Goal: Transaction & Acquisition: Obtain resource

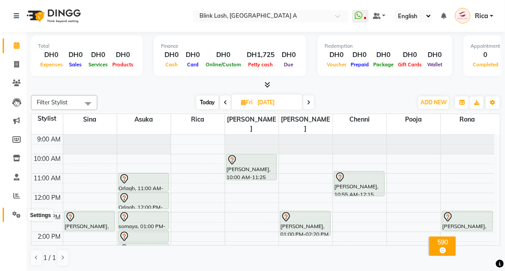
click at [16, 212] on icon at bounding box center [16, 214] width 8 height 7
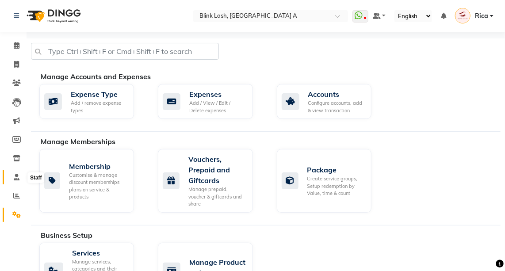
click at [17, 178] on icon at bounding box center [17, 177] width 6 height 7
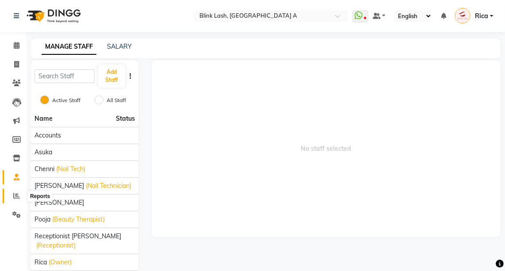
click at [16, 194] on icon at bounding box center [16, 195] width 7 height 7
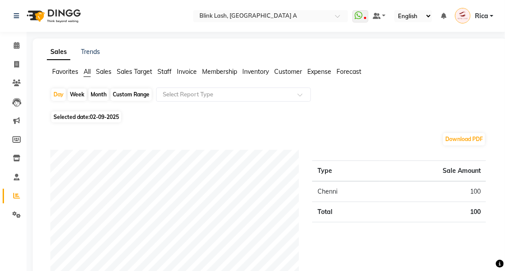
click at [109, 71] on span "Sales" at bounding box center [103, 72] width 15 height 8
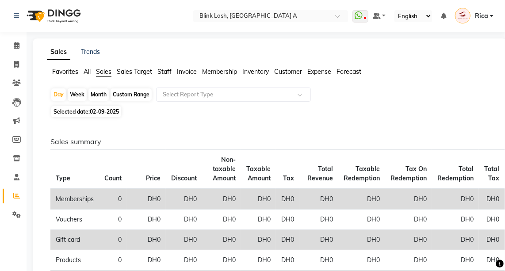
click at [168, 70] on span "Staff" at bounding box center [164, 72] width 14 height 8
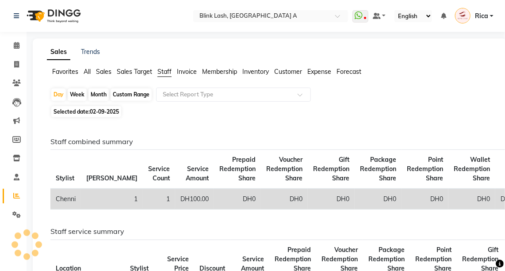
click at [99, 96] on div "Month" at bounding box center [98, 94] width 20 height 12
select select "9"
select select "2025"
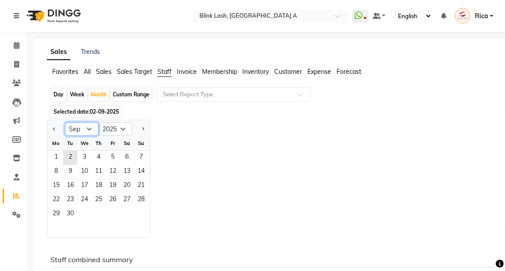
click at [89, 130] on select "Jan Feb Mar Apr May Jun [DATE] Aug Sep Oct Nov Dec" at bounding box center [82, 128] width 34 height 13
select select "8"
click at [65, 122] on select "Jan Feb Mar Apr May Jun [DATE] Aug Sep Oct Nov Dec" at bounding box center [82, 128] width 34 height 13
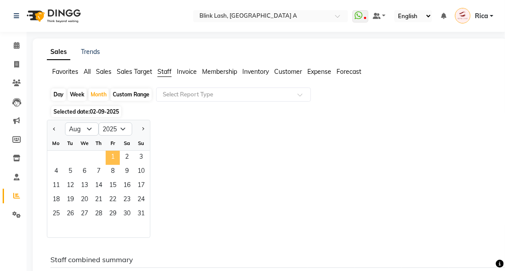
click at [115, 157] on span "1" at bounding box center [113, 158] width 14 height 14
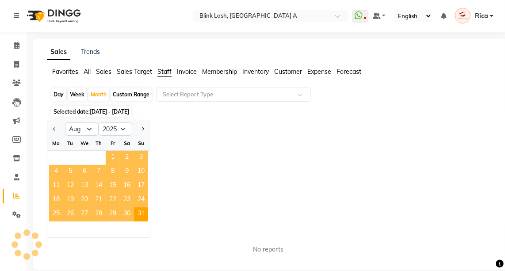
click at [115, 157] on span "1" at bounding box center [113, 158] width 14 height 14
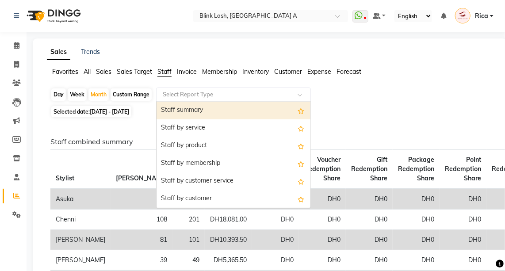
click at [204, 94] on input "text" at bounding box center [224, 94] width 127 height 9
click at [316, 71] on span "Expense" at bounding box center [319, 72] width 24 height 8
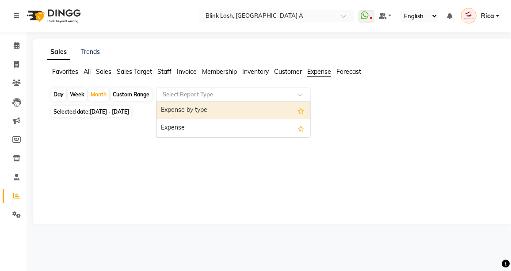
click at [215, 94] on input "text" at bounding box center [224, 94] width 127 height 9
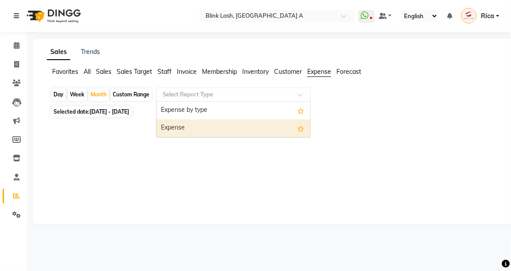
click at [214, 136] on div "Expense" at bounding box center [234, 128] width 154 height 18
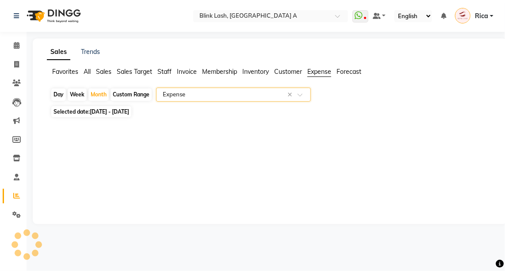
select select "full_report"
select select "csv"
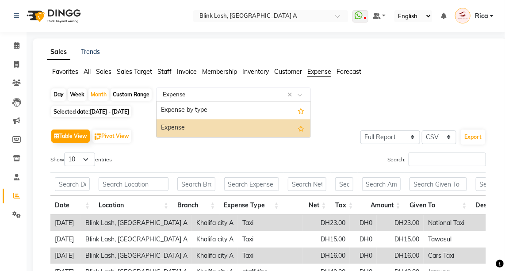
click at [300, 92] on div at bounding box center [234, 94] width 154 height 9
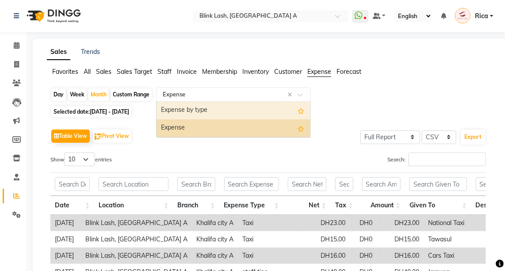
click at [272, 113] on div "Expense by type" at bounding box center [234, 111] width 154 height 18
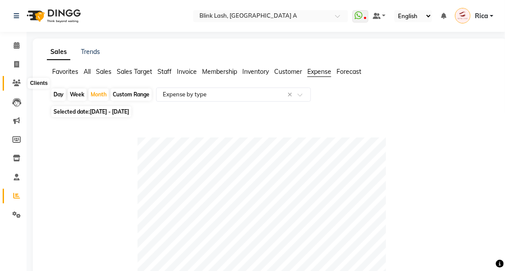
click at [18, 83] on icon at bounding box center [16, 83] width 8 height 7
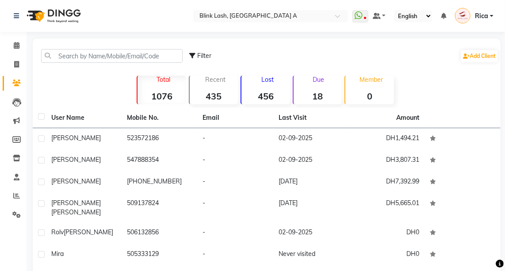
click at [308, 81] on p "Due" at bounding box center [318, 80] width 47 height 8
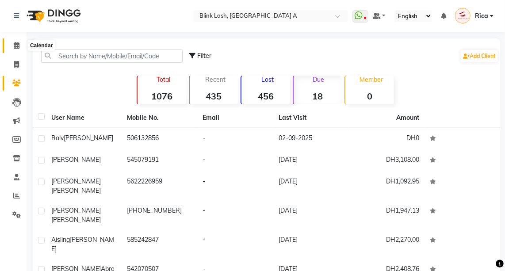
click at [16, 46] on icon at bounding box center [17, 45] width 6 height 7
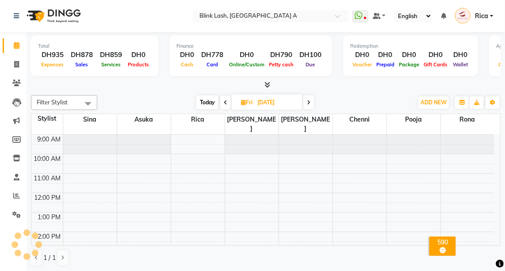
scroll to position [57, 0]
